Goal: Task Accomplishment & Management: Manage account settings

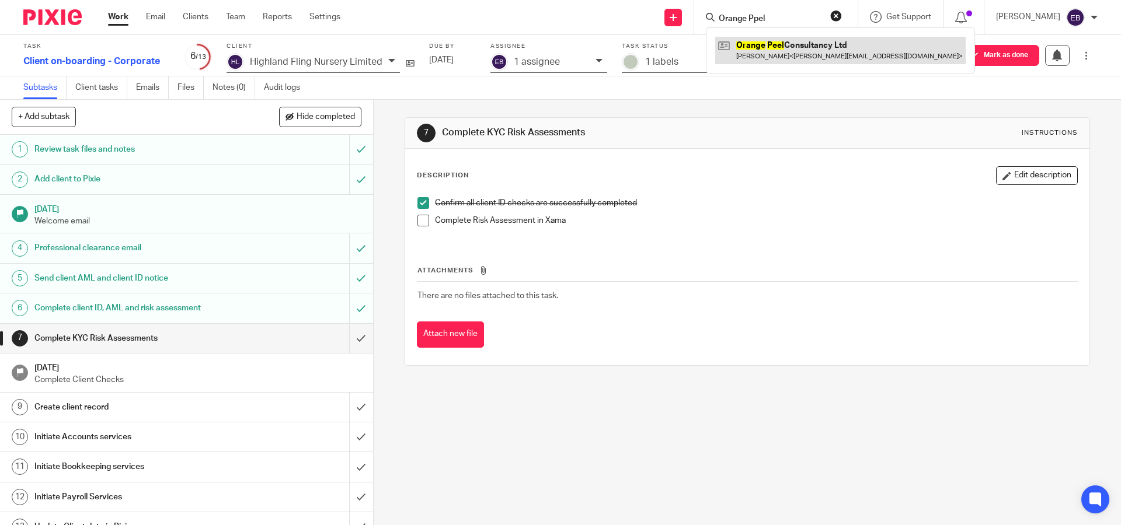
type input "Orange Ppel"
click at [822, 52] on link at bounding box center [840, 50] width 250 height 27
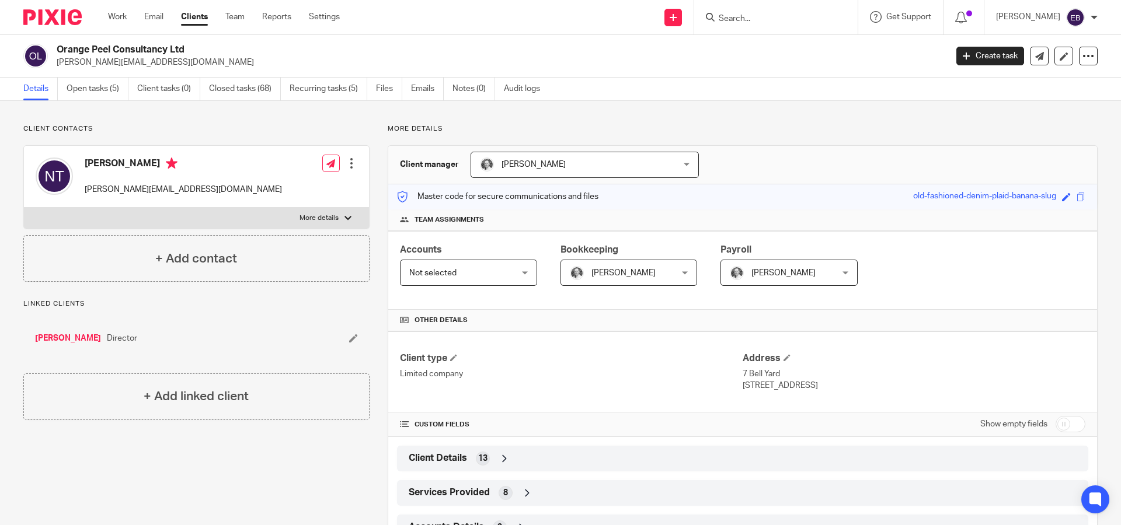
click at [282, 190] on div "Neil Thody neil@orangepeel.uk Edit contact Create client from contact Export da…" at bounding box center [196, 177] width 345 height 62
click at [200, 191] on div "Neil Thody neil@orangepeel.uk Edit contact Create client from contact Export da…" at bounding box center [196, 177] width 345 height 62
click at [141, 188] on p "[PERSON_NAME][EMAIL_ADDRESS][DOMAIN_NAME]" at bounding box center [183, 190] width 197 height 12
click at [346, 163] on div at bounding box center [352, 164] width 12 height 12
click at [307, 192] on link "Edit contact" at bounding box center [295, 189] width 111 height 17
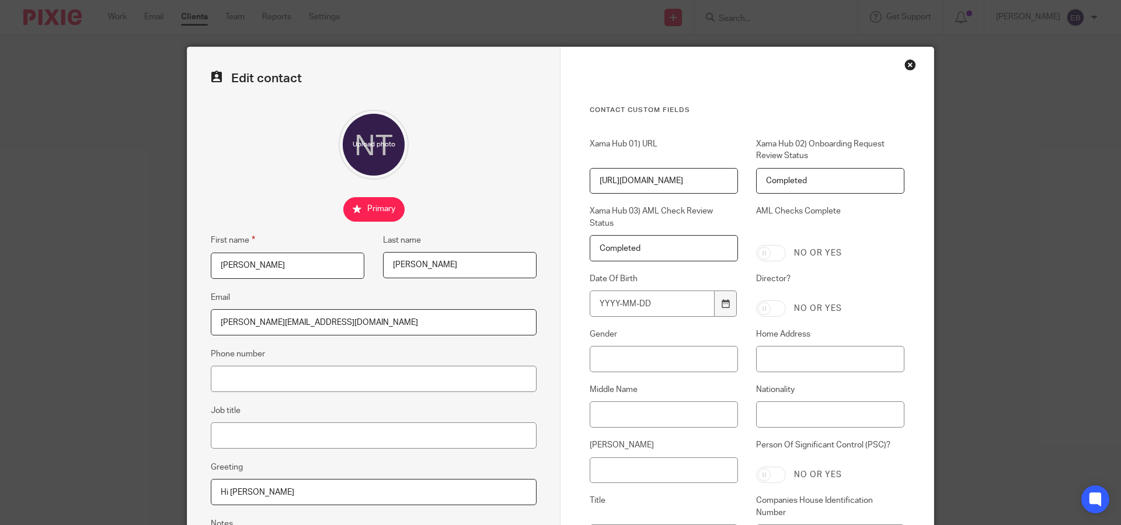
click at [909, 68] on div "Close this dialog window" at bounding box center [910, 65] width 12 height 12
